Goal: Task Accomplishment & Management: Manage account settings

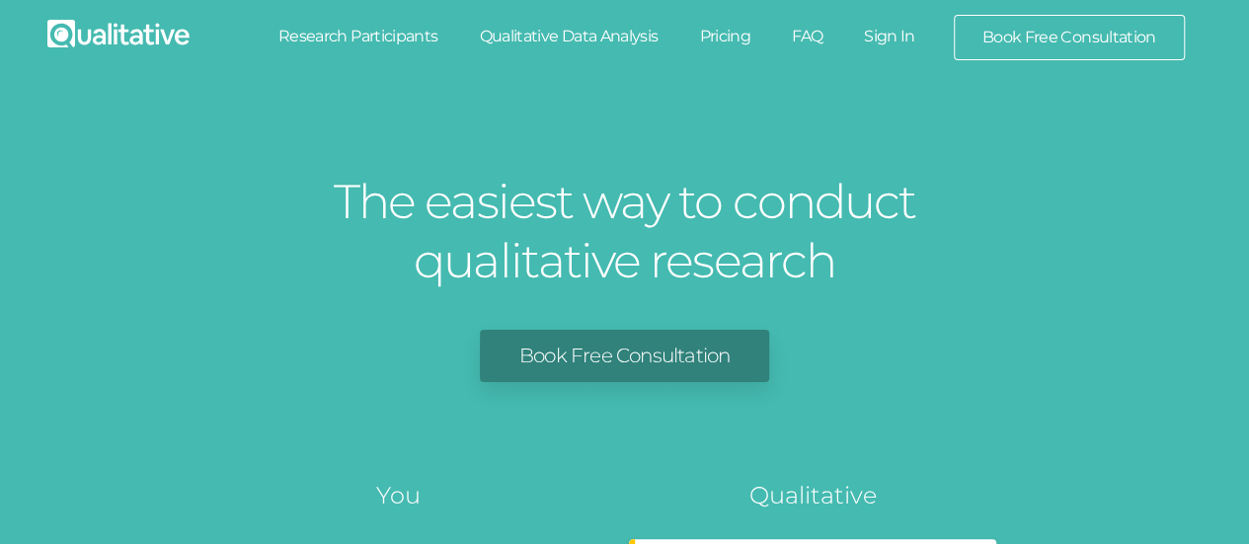
click at [885, 48] on link "Sign In" at bounding box center [889, 36] width 93 height 43
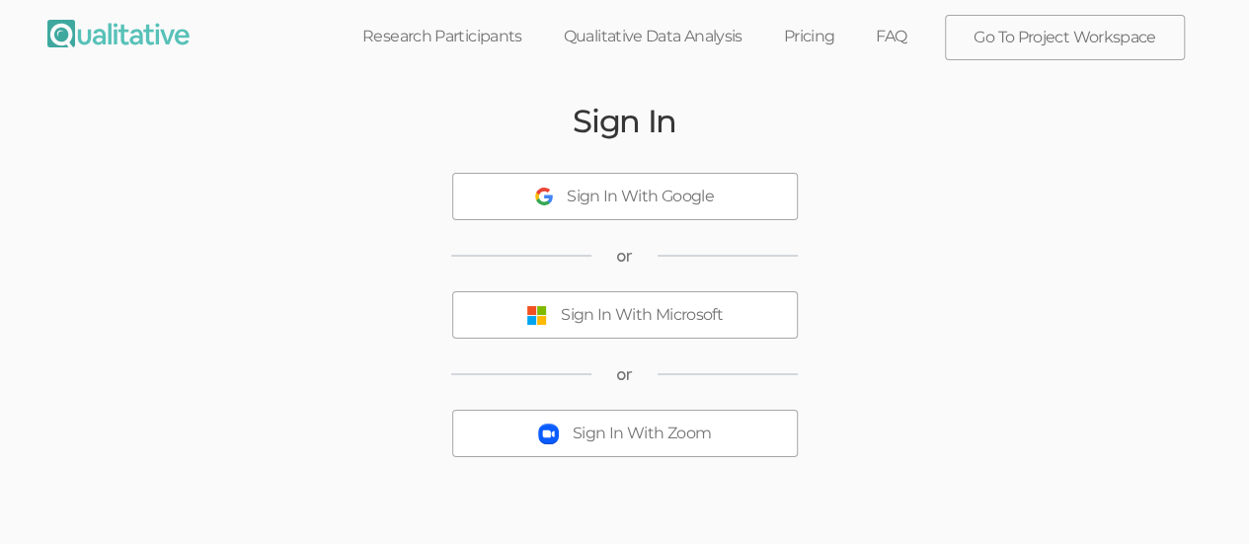
click at [681, 328] on button "Sign In With Microsoft" at bounding box center [625, 314] width 346 height 47
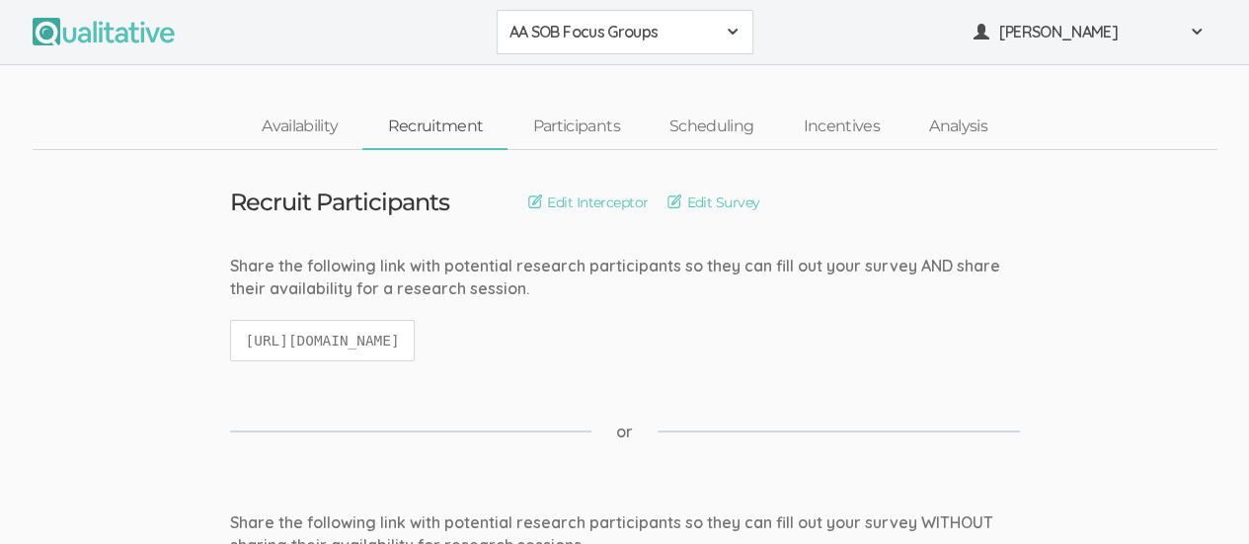
click at [738, 32] on span at bounding box center [733, 32] width 16 height 16
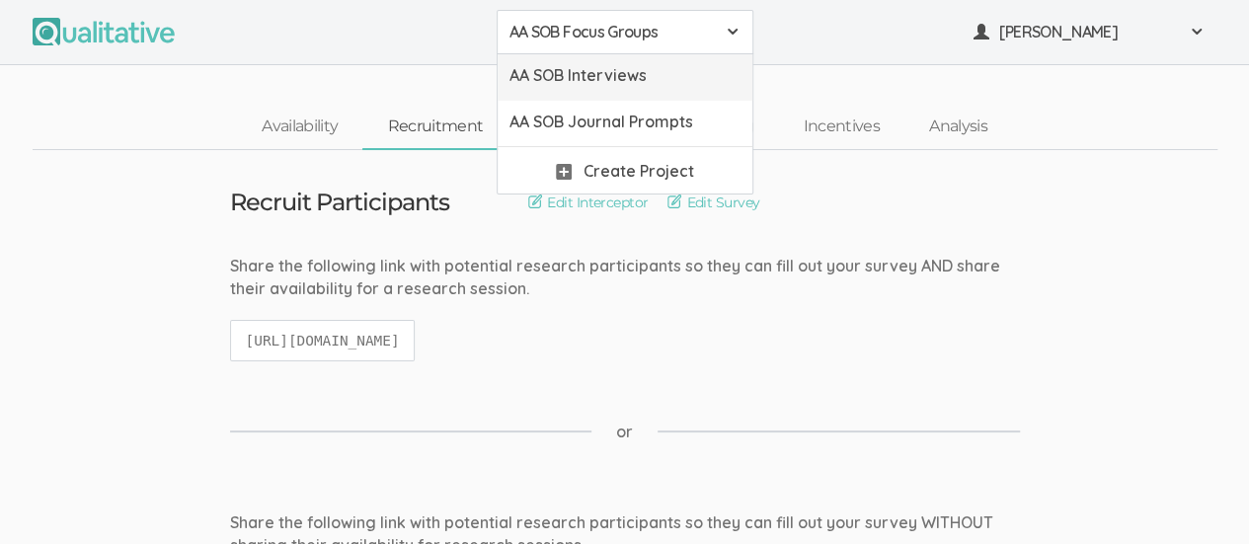
click at [668, 77] on span "AA SOB Interviews" at bounding box center [625, 75] width 231 height 23
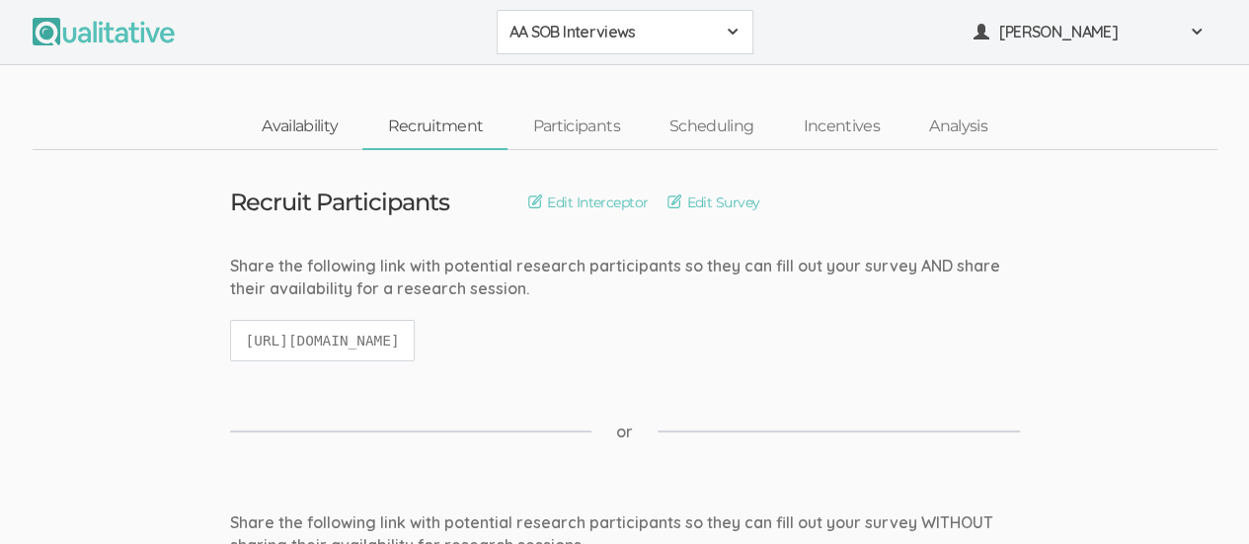
click at [291, 125] on link "Availability" at bounding box center [299, 127] width 125 height 42
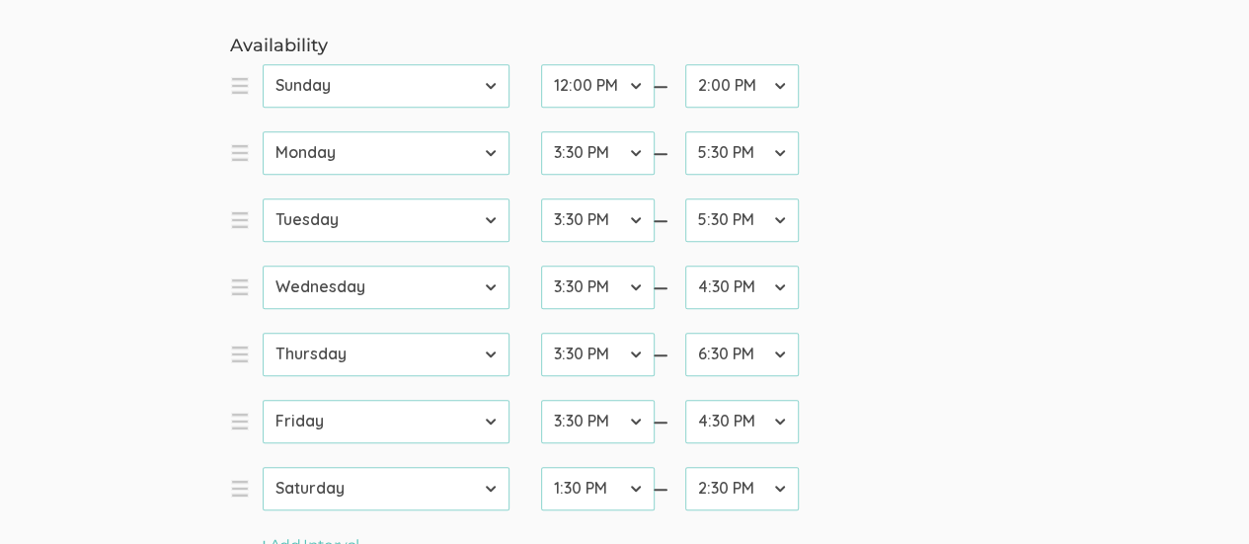
scroll to position [599, 0]
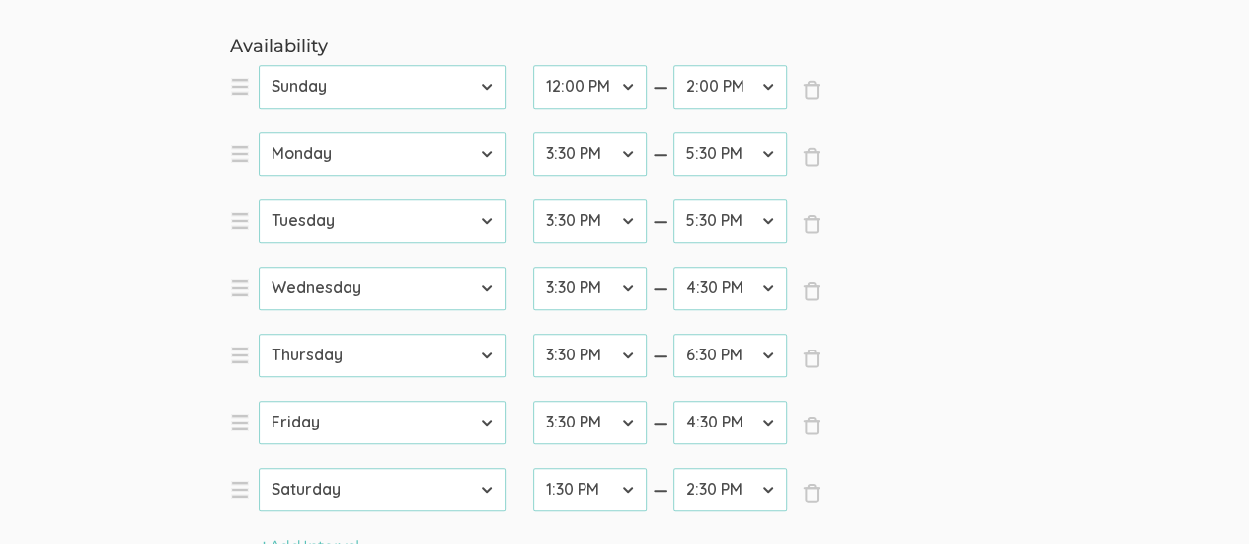
click at [632, 220] on select "12:00 AM 12:30 AM 1:00 AM 1:30 AM 2:00 AM 2:30 AM 3:00 AM 3:30 AM 4:00 AM 4:30 …" at bounding box center [590, 220] width 114 height 43
select select "33"
click at [533, 199] on select "12:00 AM 12:30 AM 1:00 AM 1:30 AM 2:00 AM 2:30 AM 3:00 AM 3:30 AM 4:00 AM 4:30 …" at bounding box center [590, 220] width 114 height 43
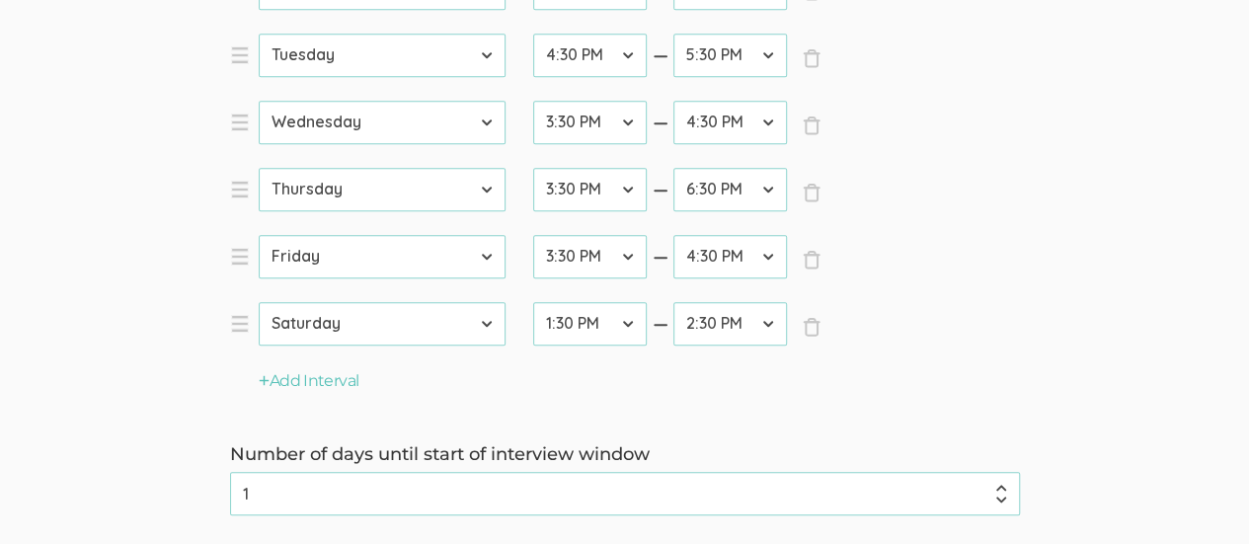
scroll to position [1128, 0]
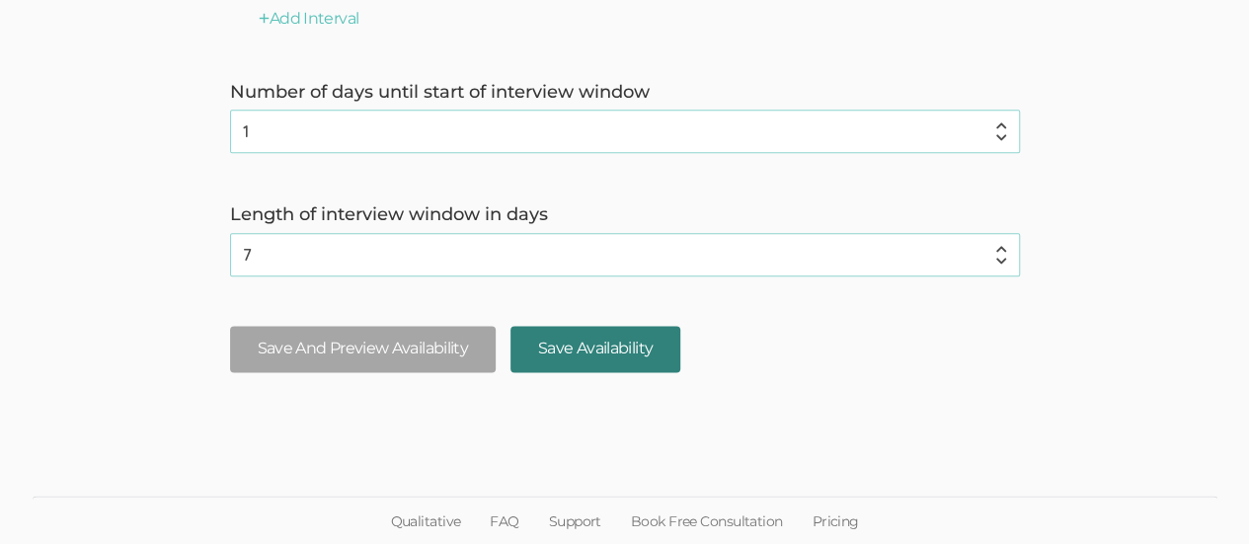
click at [610, 361] on input "Save Availability" at bounding box center [596, 349] width 170 height 46
click at [593, 343] on input "Save Availability" at bounding box center [596, 349] width 170 height 46
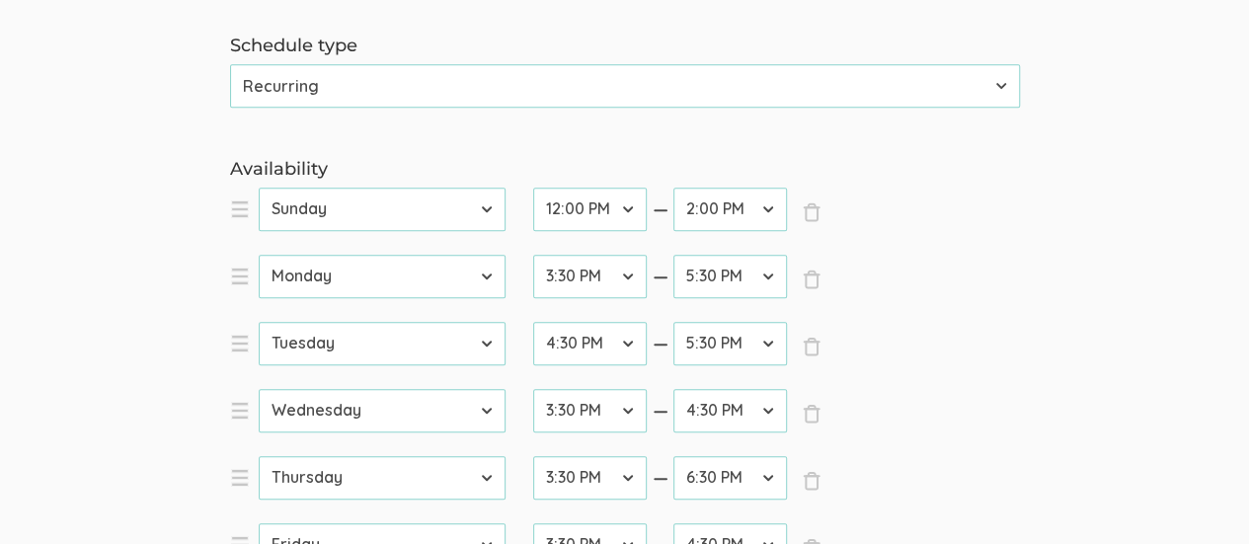
scroll to position [0, 0]
